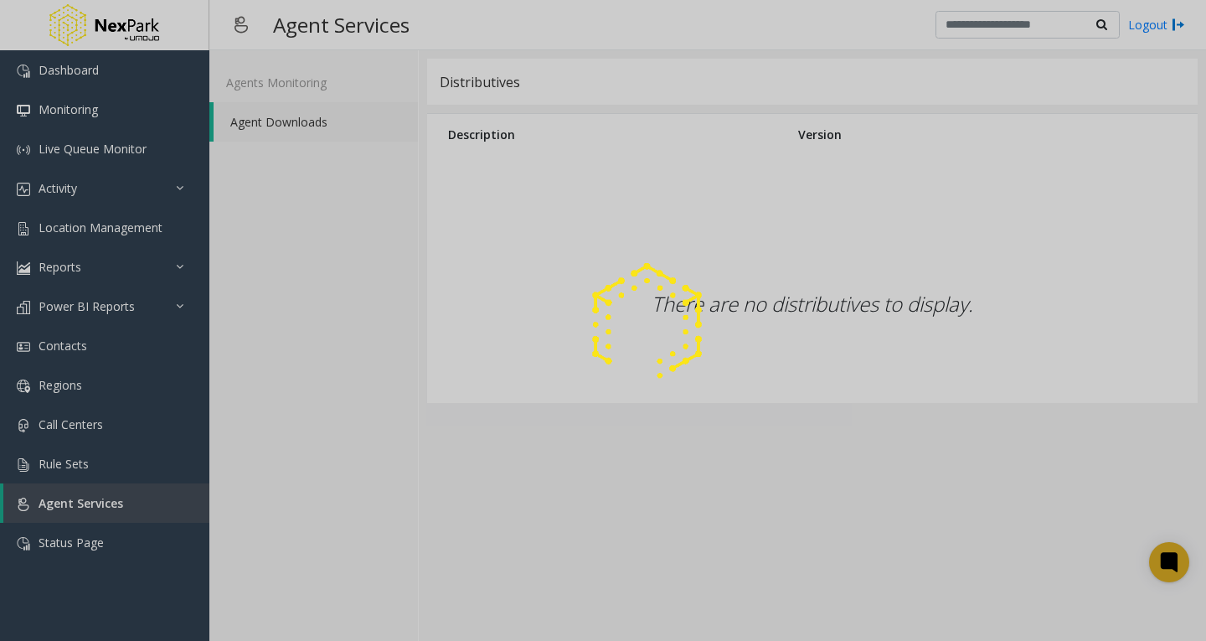
click at [458, 638] on div at bounding box center [603, 320] width 1206 height 641
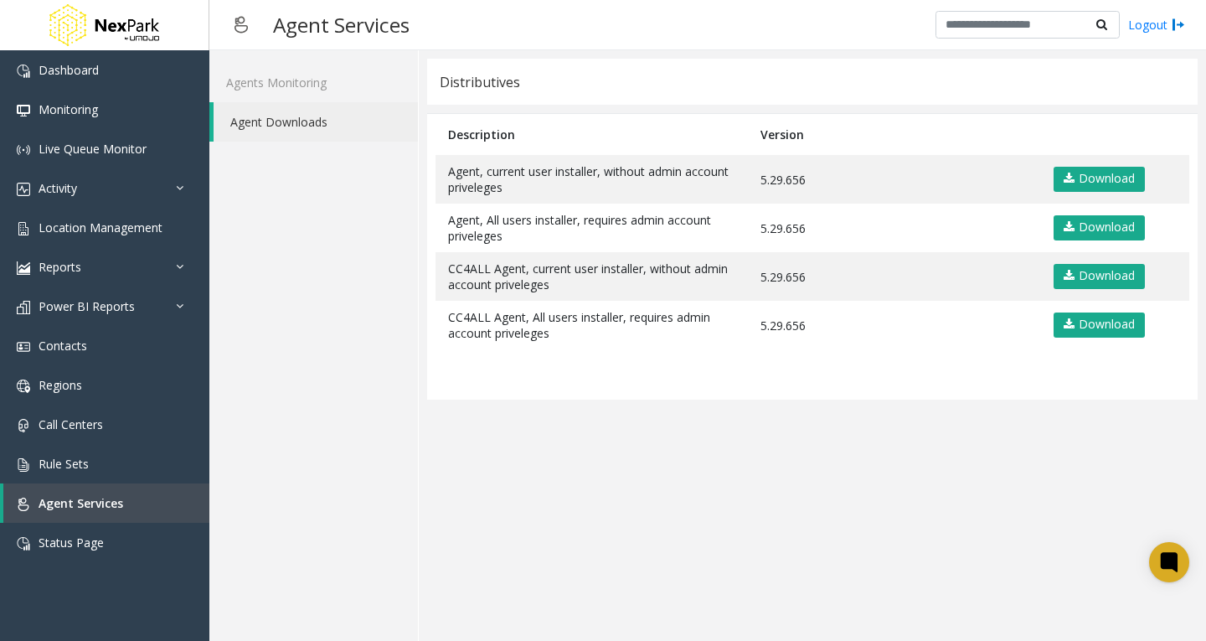
click at [574, 477] on app-distributives "Distributives Description Version Agent, current user installer, without admin …" at bounding box center [812, 346] width 771 height 574
